Goal: Transaction & Acquisition: Purchase product/service

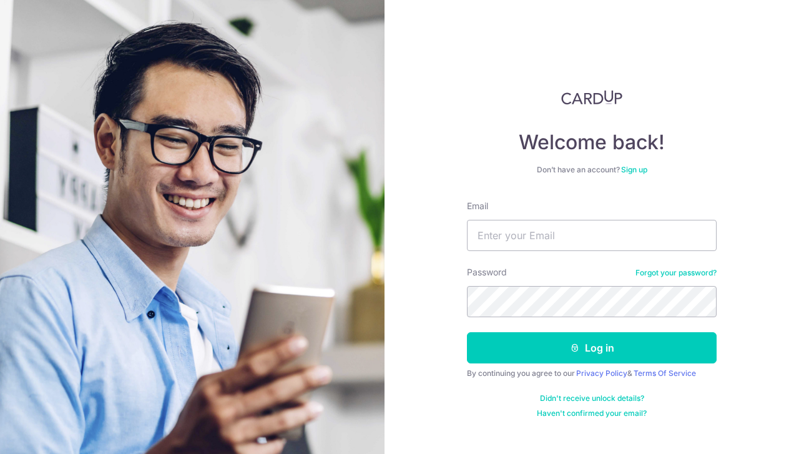
type input "[EMAIL_ADDRESS][DOMAIN_NAME]"
click at [467, 332] on button "Log in" at bounding box center [592, 347] width 250 height 31
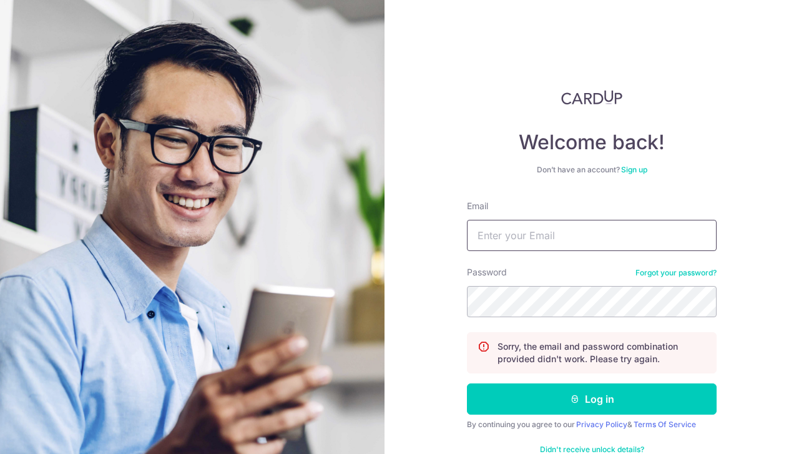
click at [529, 229] on input "Email" at bounding box center [592, 235] width 250 height 31
type input "[EMAIL_ADDRESS][DOMAIN_NAME]"
click at [467, 383] on button "Log in" at bounding box center [592, 398] width 250 height 31
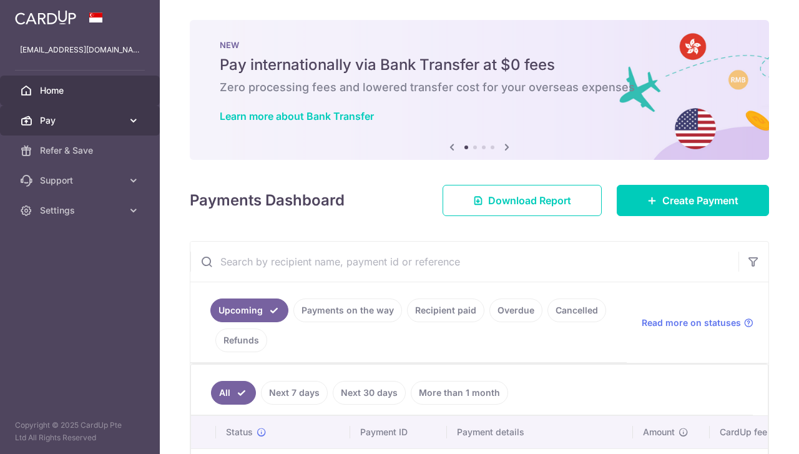
click at [90, 119] on span "Pay" at bounding box center [81, 120] width 82 height 12
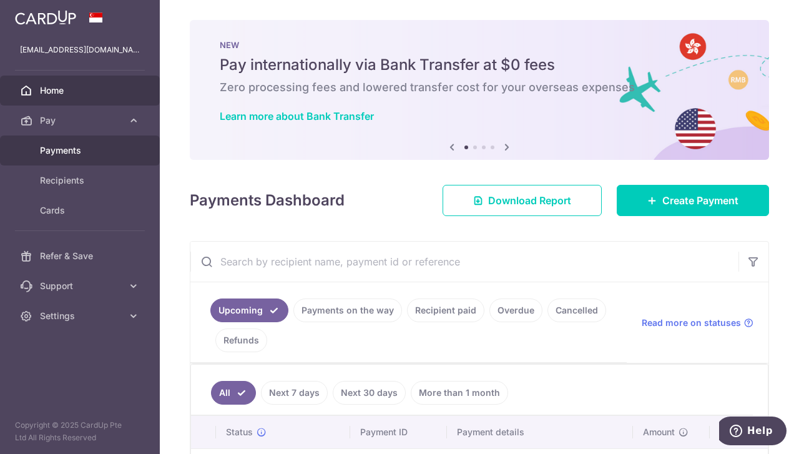
click at [89, 152] on span "Payments" at bounding box center [81, 150] width 82 height 12
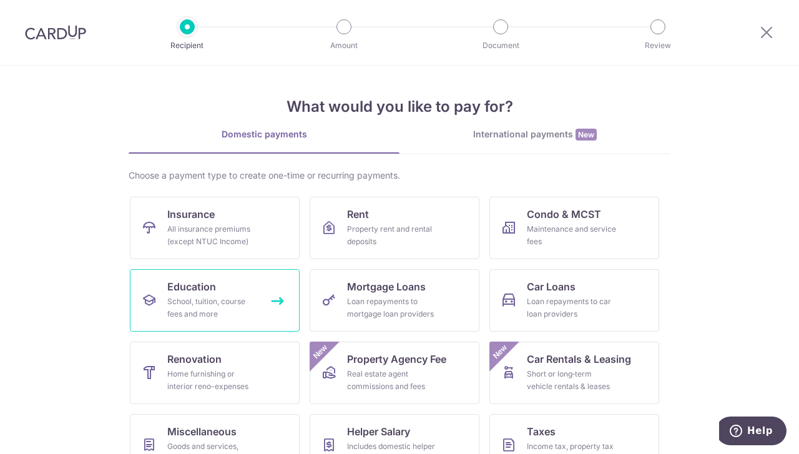
click at [246, 292] on link "Education School, tuition, course fees and more" at bounding box center [215, 300] width 170 height 62
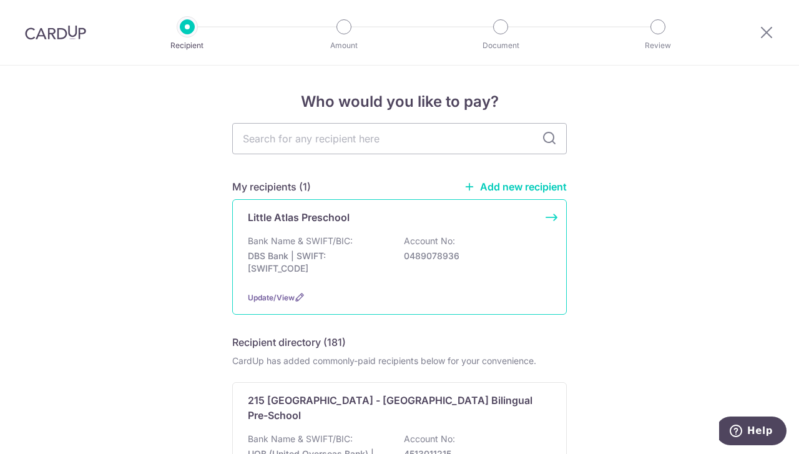
click at [356, 259] on p "DBS Bank | SWIFT: [SWIFT_CODE]" at bounding box center [318, 262] width 140 height 25
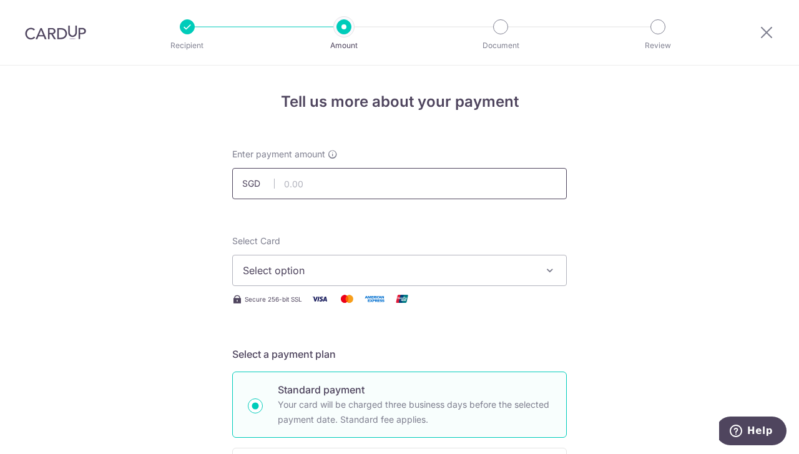
click at [488, 175] on input "text" at bounding box center [399, 183] width 335 height 31
type input "1,583.52"
click at [445, 257] on button "Select option" at bounding box center [399, 270] width 335 height 31
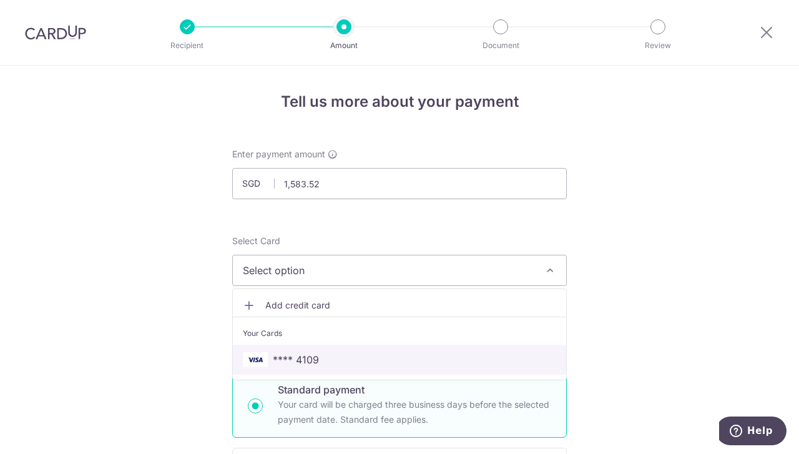
click at [338, 368] on link "**** 4109" at bounding box center [399, 360] width 333 height 30
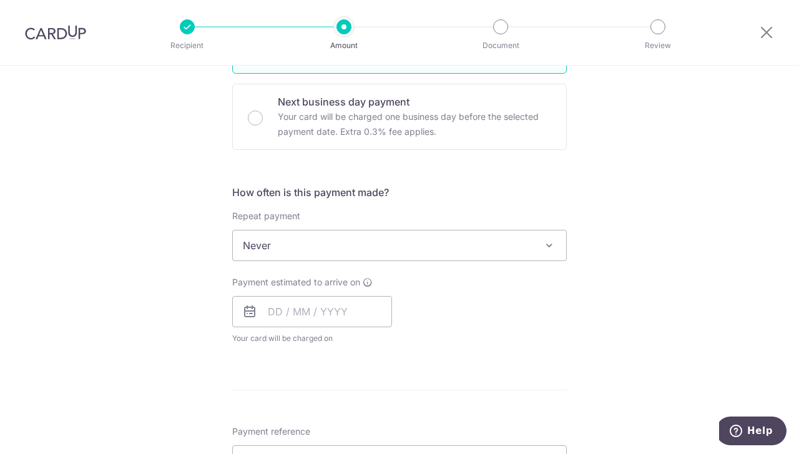
scroll to position [365, 0]
click at [345, 313] on input "text" at bounding box center [312, 310] width 160 height 31
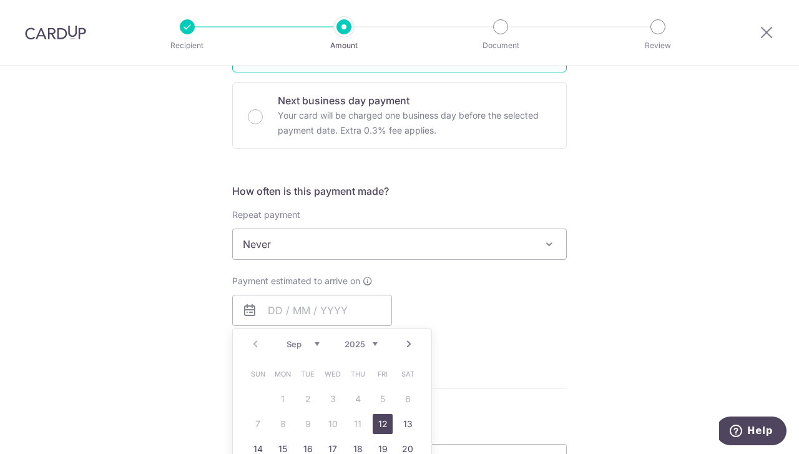
click at [377, 426] on link "12" at bounding box center [383, 424] width 20 height 20
click at [529, 309] on div "Payment estimated to arrive on Prev Next Sep Oct Nov Dec 2025 2026 2027 2028 20…" at bounding box center [400, 309] width 350 height 69
click at [377, 267] on div "How often is this payment made? Repeat payment Never Every week Every month Eve…" at bounding box center [399, 269] width 335 height 170
type input "12/09/2025"
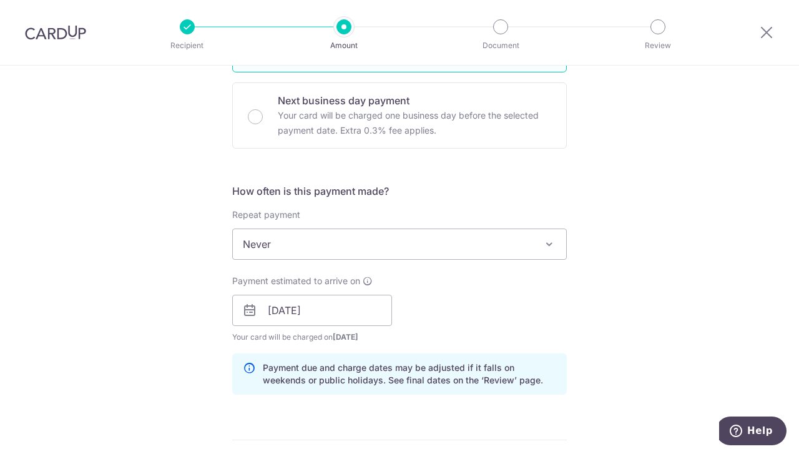
scroll to position [525, 0]
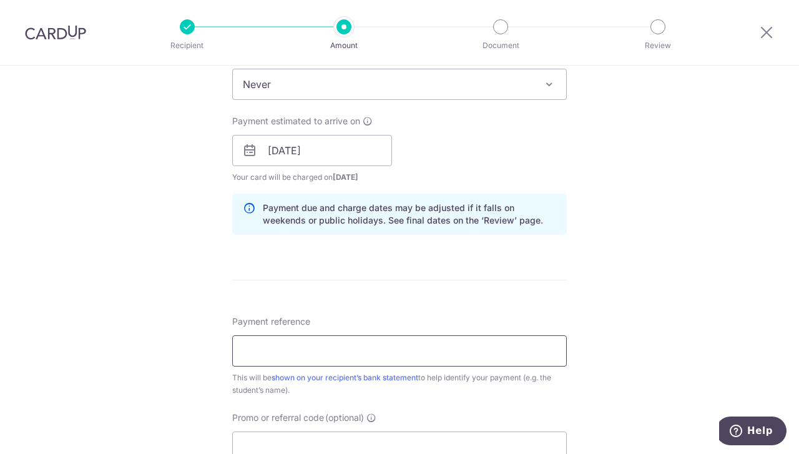
click at [337, 343] on input "Payment reference" at bounding box center [399, 350] width 335 height 31
click at [365, 349] on input "Rosalina ON AUGER October 2024 fee" at bounding box center [399, 350] width 335 height 31
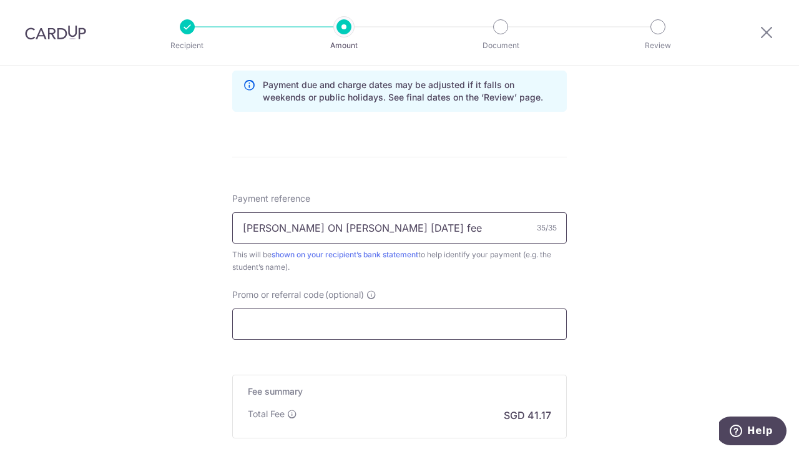
type input "Rosalina ON AUGER September2025 fee"
click at [375, 323] on input "Promo or referral code (optional)" at bounding box center [399, 323] width 335 height 31
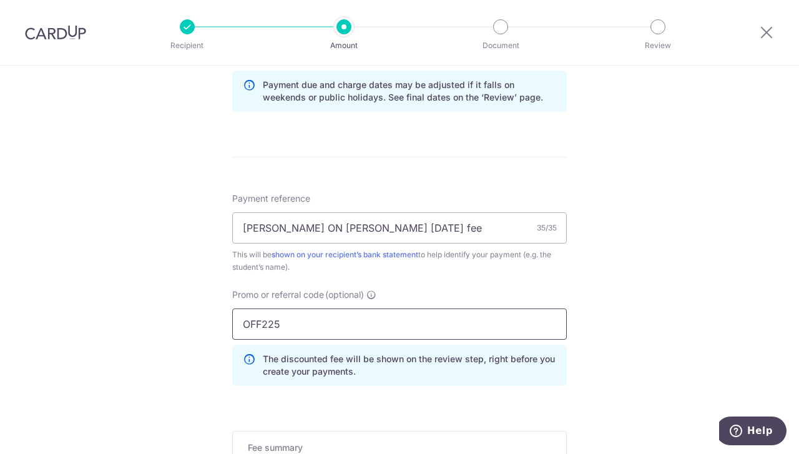
type input "OFF225"
click at [645, 269] on div "Tell us more about your payment Enter payment amount SGD 1,583.52 1583.52 Selec…" at bounding box center [399, 35] width 799 height 1237
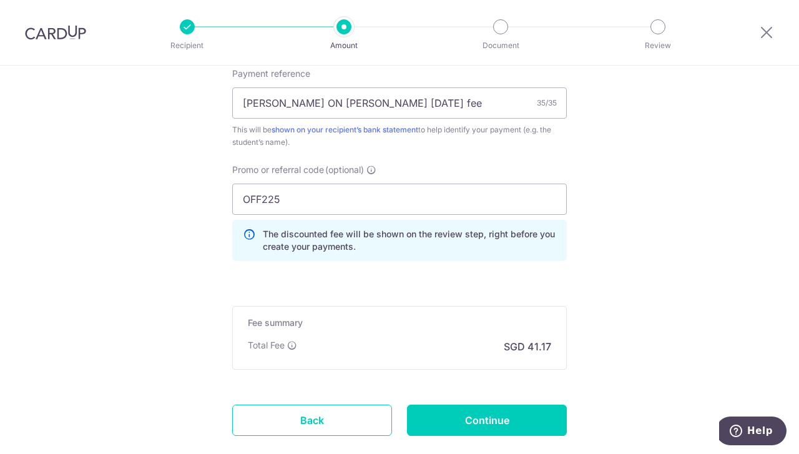
scroll to position [774, 0]
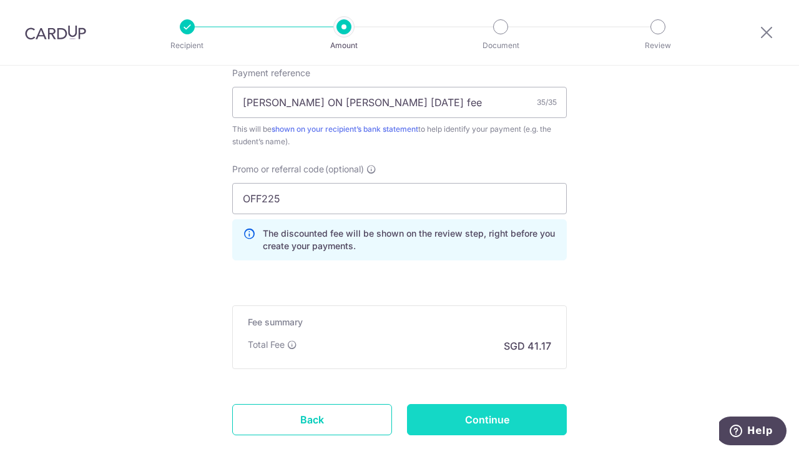
click at [506, 423] on input "Continue" at bounding box center [487, 419] width 160 height 31
type input "Create Schedule"
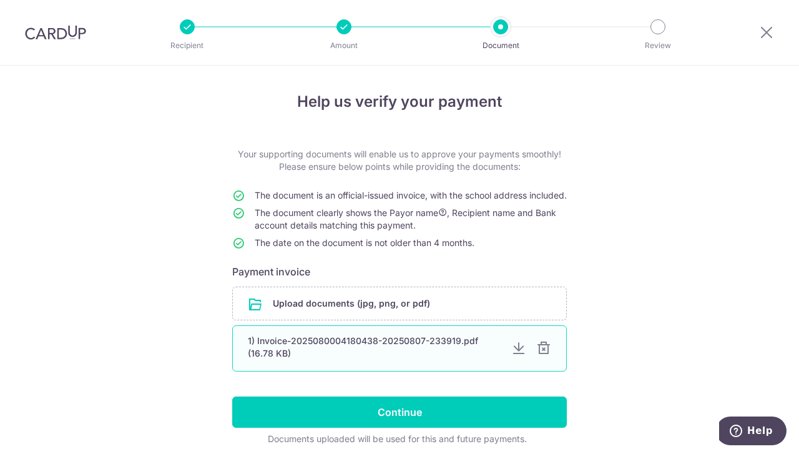
click at [543, 356] on div at bounding box center [543, 348] width 15 height 15
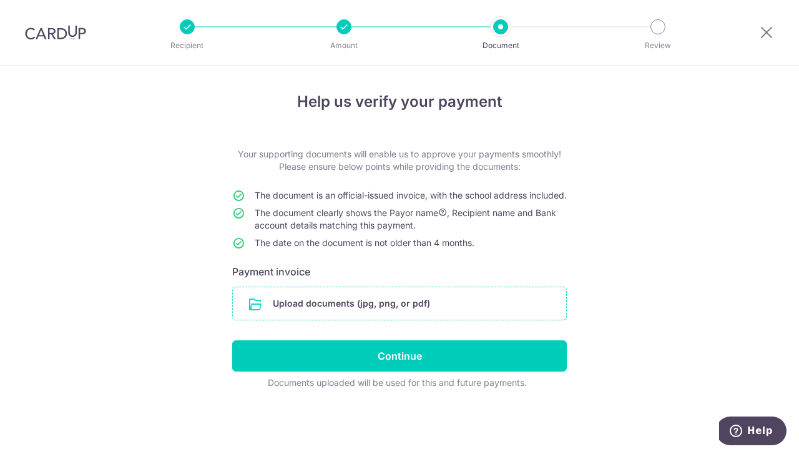
click at [312, 318] on input "file" at bounding box center [399, 303] width 333 height 32
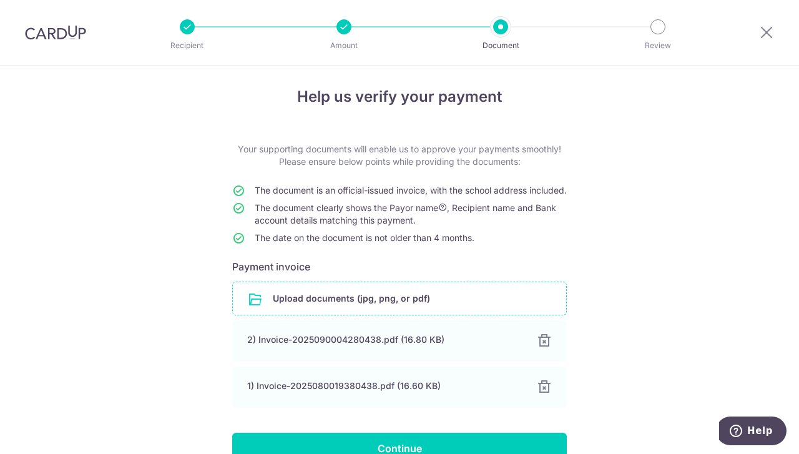
scroll to position [102, 0]
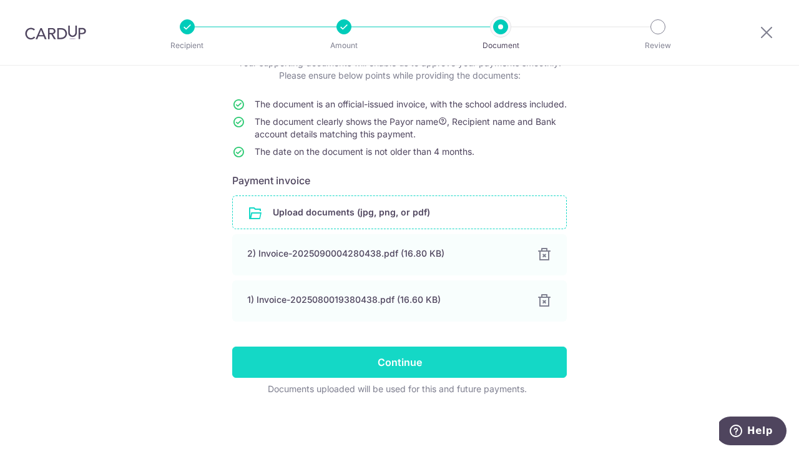
click at [462, 367] on input "Continue" at bounding box center [399, 362] width 335 height 31
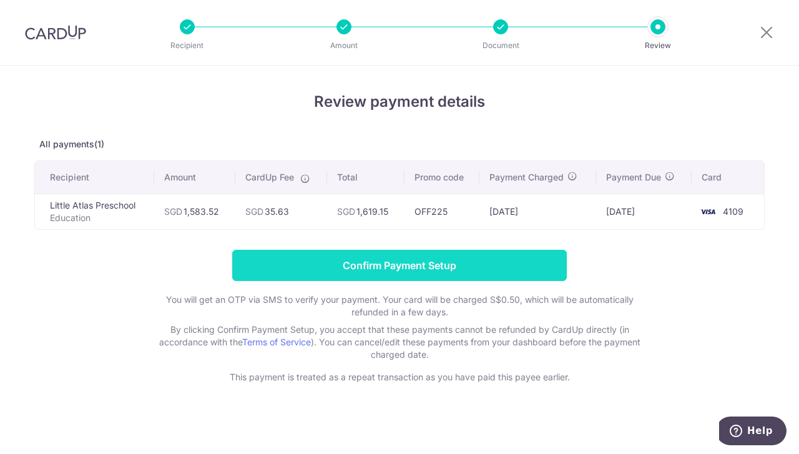
click at [358, 257] on input "Confirm Payment Setup" at bounding box center [399, 265] width 335 height 31
